Goal: Task Accomplishment & Management: Manage account settings

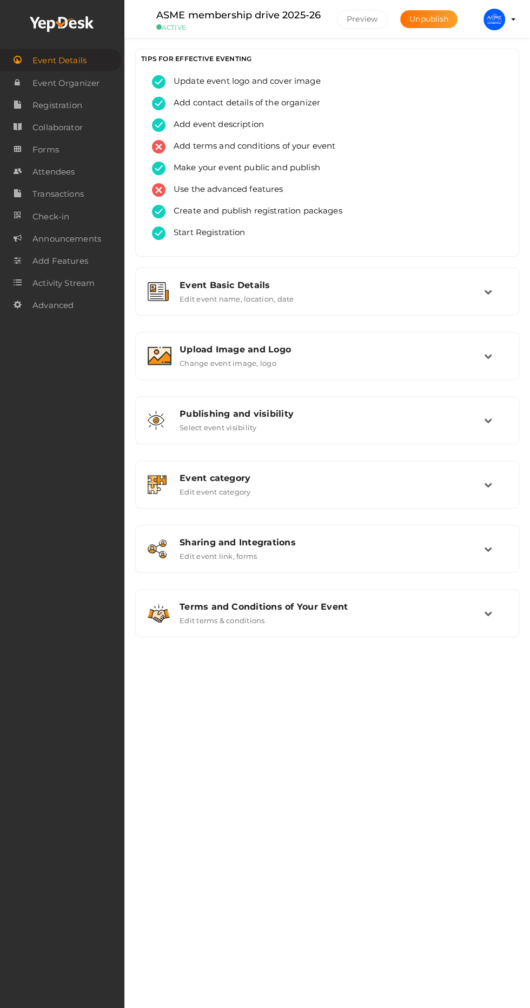
click at [51, 174] on span "Attendees" at bounding box center [53, 172] width 42 height 22
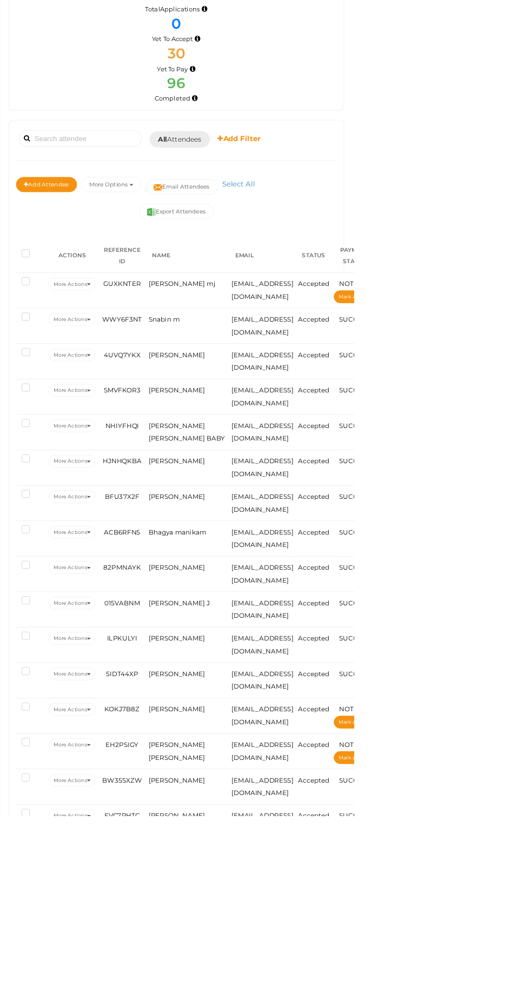
click at [253, 285] on button "More Options" at bounding box center [252, 286] width 69 height 17
click at [283, 394] on link "Attendee Summary" at bounding box center [269, 395] width 100 height 25
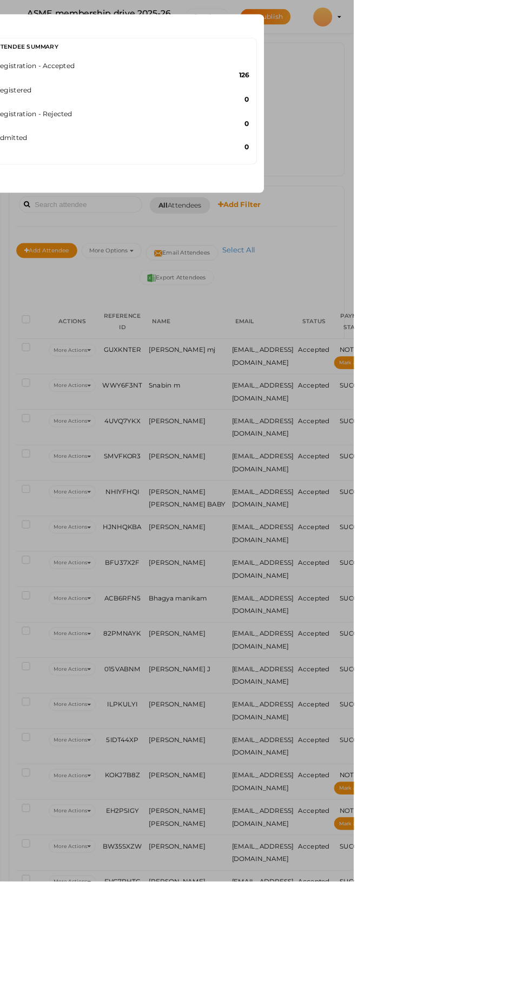
click at [529, 138] on div "Attendee Summary Registration - Accepted 126 Registered 0 Registration - Reject…" at bounding box center [265, 504] width 530 height 1008
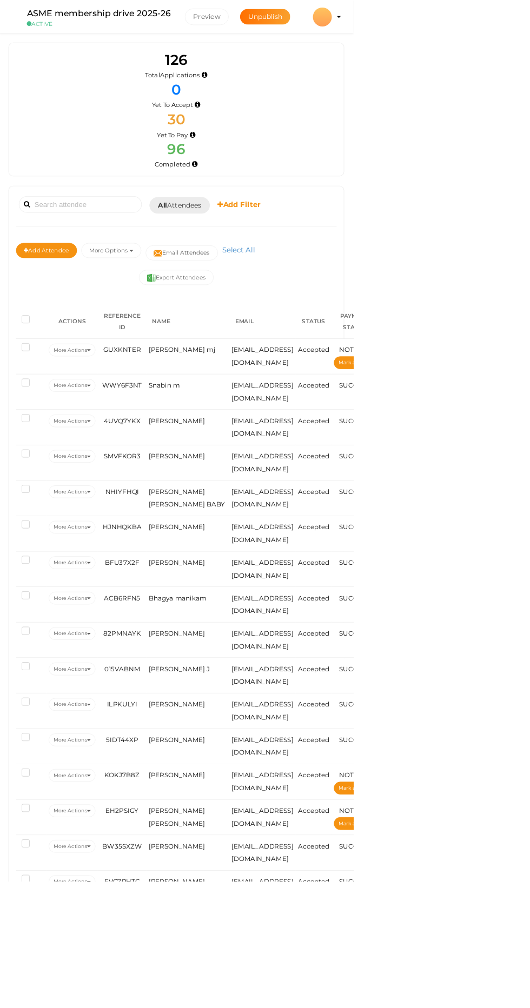
click at [505, 28] on div at bounding box center [494, 20] width 22 height 22
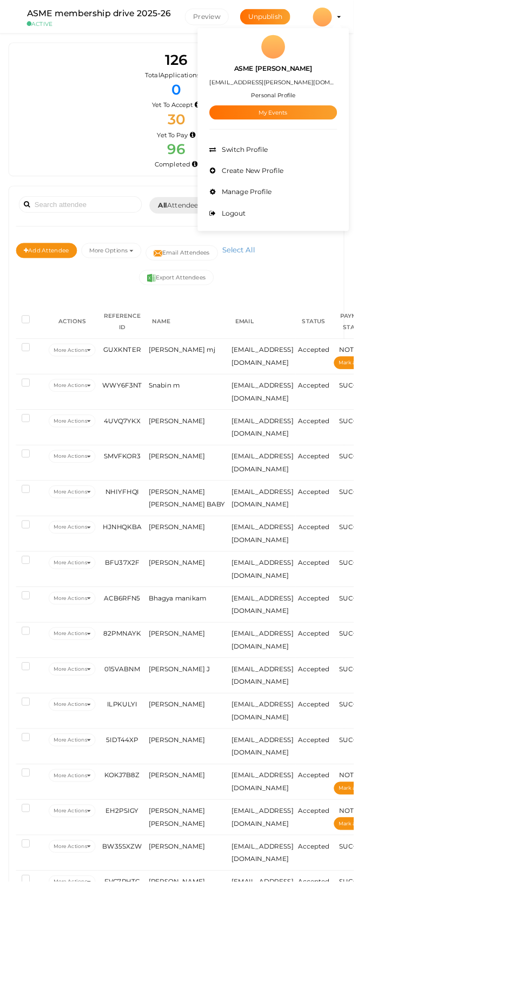
click at [490, 232] on div at bounding box center [265, 504] width 530 height 1008
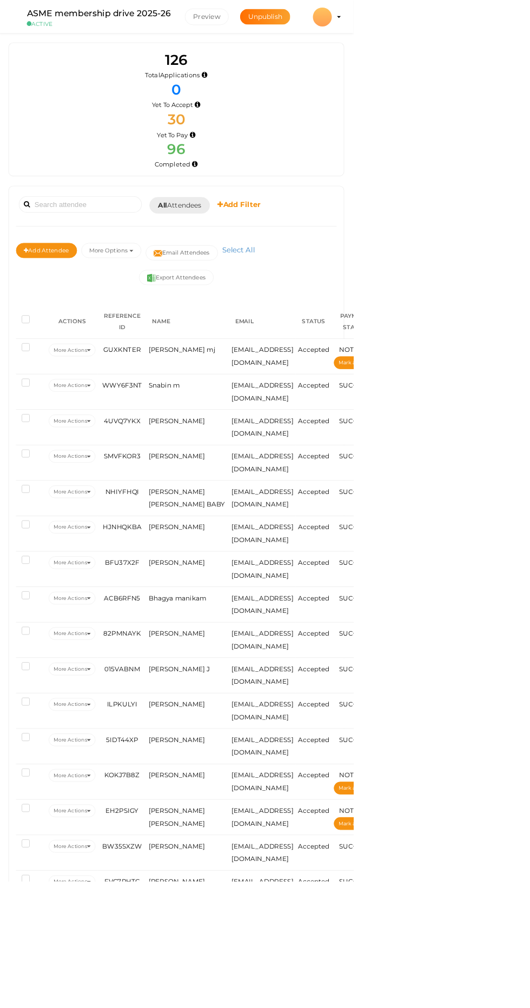
click at [343, 321] on button "Export Attendees" at bounding box center [326, 317] width 85 height 17
click at [333, 316] on button "Export Attendees" at bounding box center [326, 317] width 85 height 17
